Goal: Information Seeking & Learning: Learn about a topic

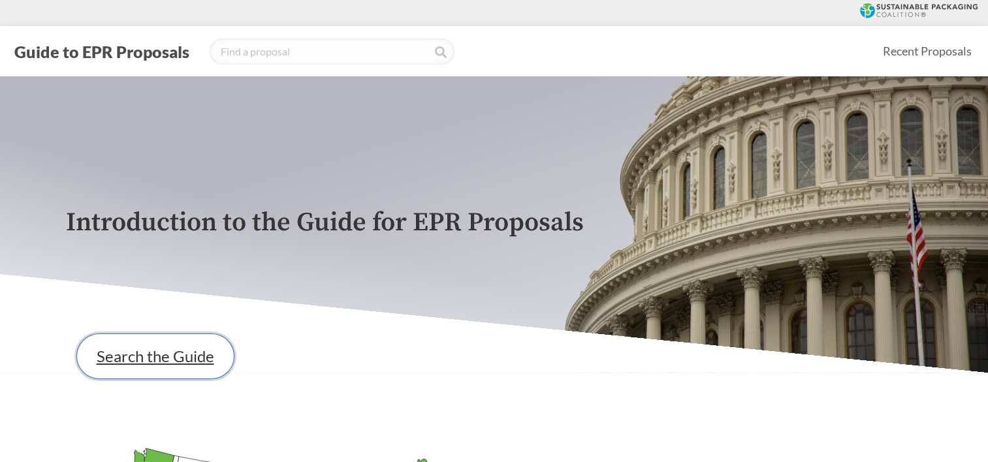
click at [212, 366] on link "Search the Guide" at bounding box center [155, 357] width 158 height 46
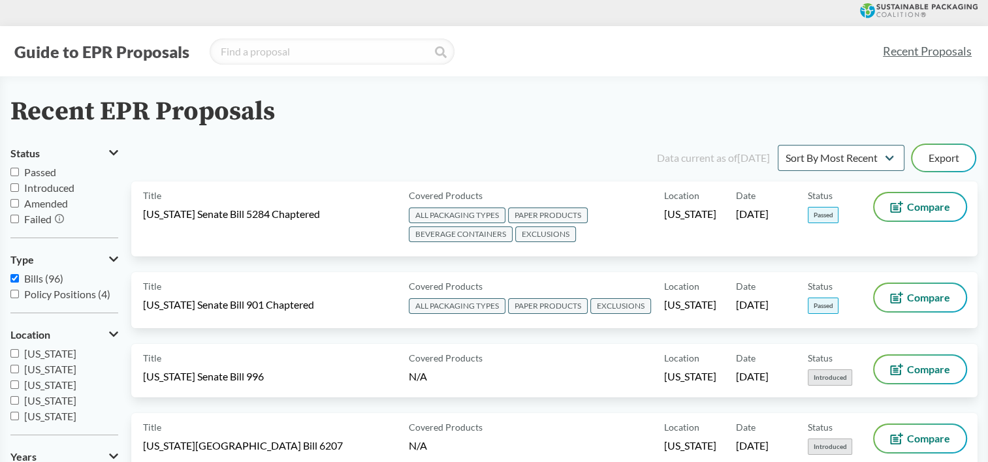
click at [12, 170] on input "Passed" at bounding box center [14, 172] width 8 height 8
checkbox input "true"
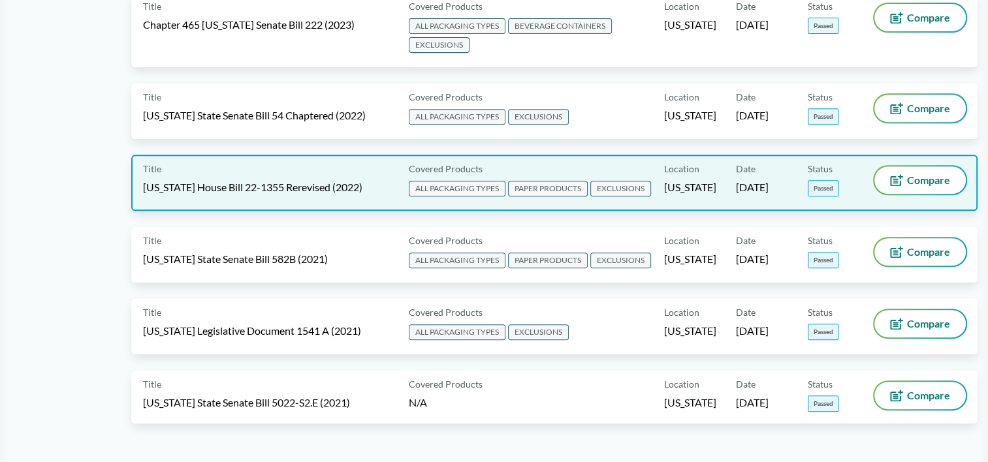
scroll to position [653, 0]
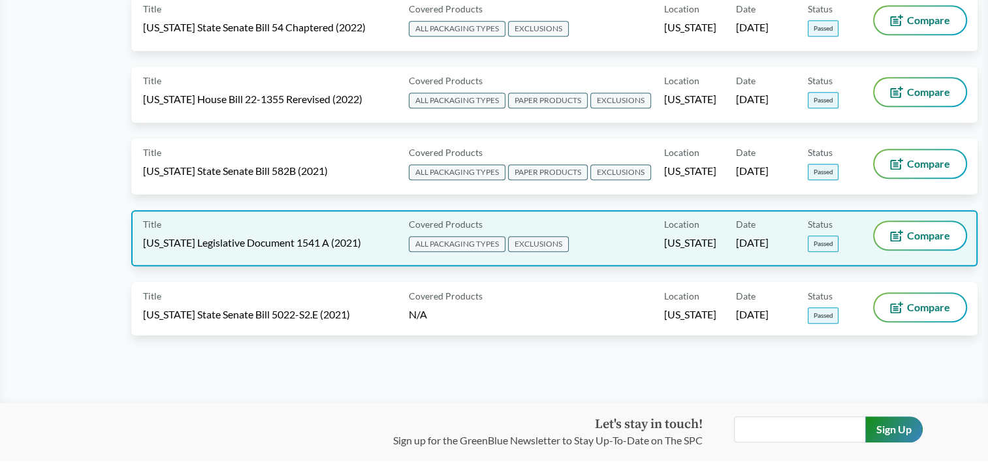
click at [261, 236] on span "[US_STATE] Legislative Document 1541 A (2021)" at bounding box center [252, 243] width 218 height 14
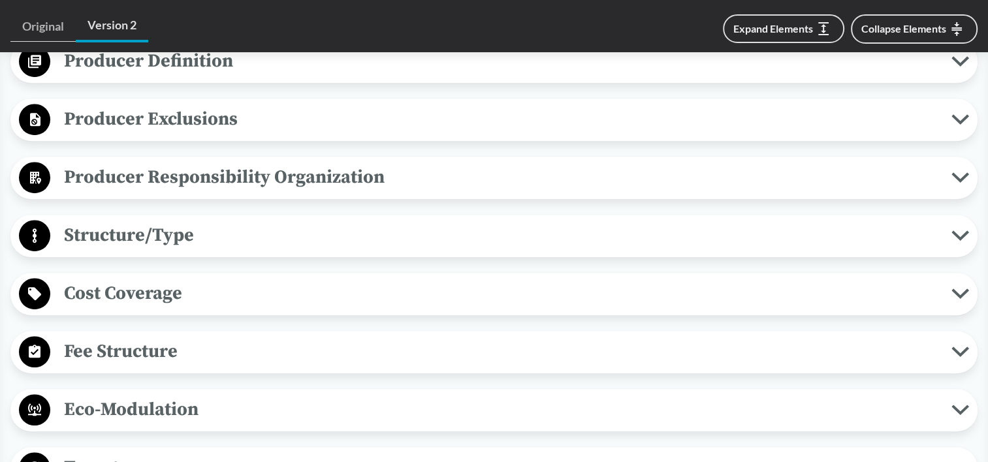
scroll to position [718, 0]
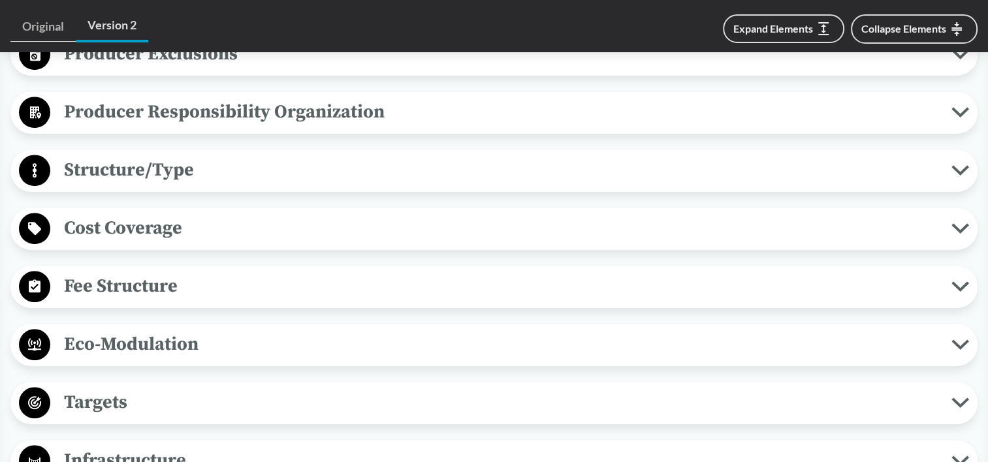
click at [295, 330] on span "Eco-Modulation" at bounding box center [500, 344] width 901 height 29
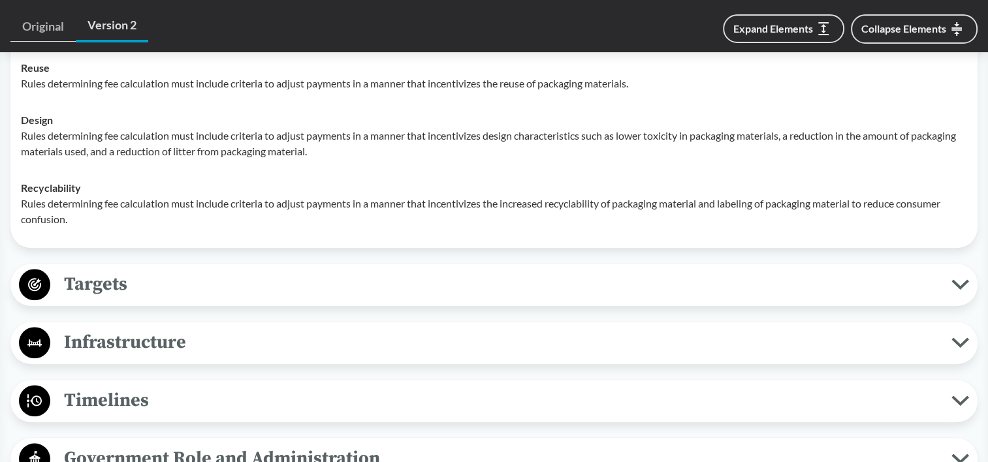
scroll to position [1110, 0]
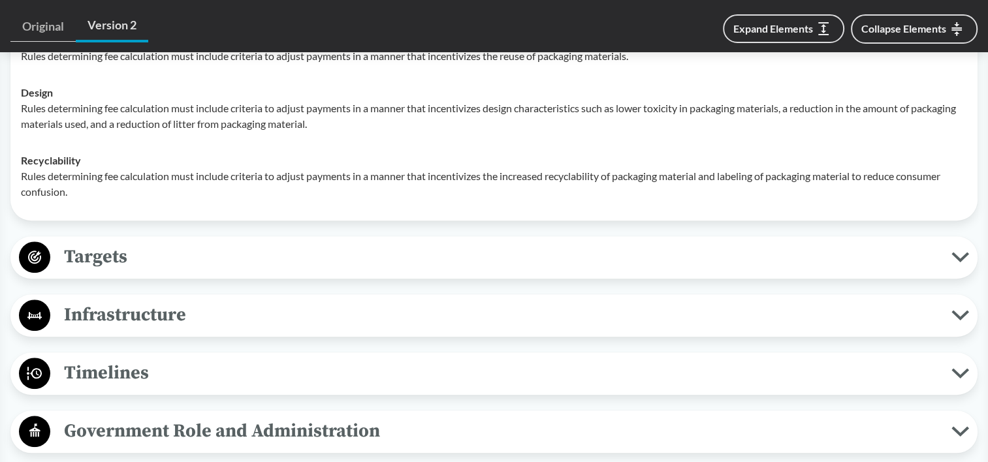
click at [368, 246] on span "Targets" at bounding box center [500, 256] width 901 height 29
